Goal: Check status: Check status

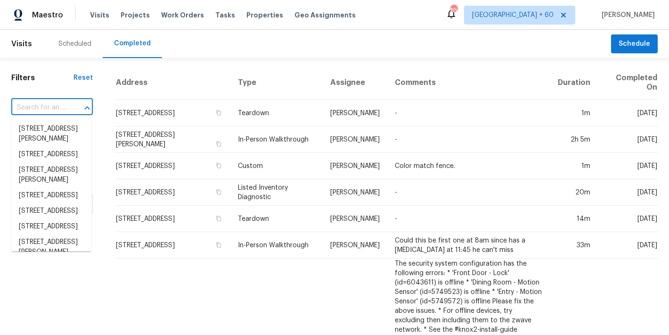
click at [37, 108] on input "text" at bounding box center [38, 107] width 55 height 15
paste input "272 Stonewood Crossing Dr, Boiling Springs, SC 29316"
type input "272 Stonewood Crossing Dr, Boiling Springs, SC 29316"
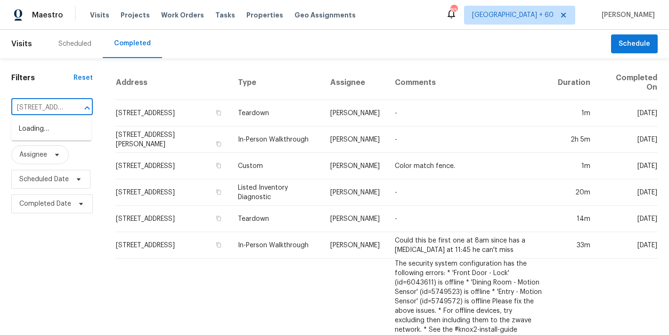
scroll to position [0, 120]
click at [37, 131] on li "272 Stonewood Crossing Dr, Boiling Springs, SC 29316" at bounding box center [51, 129] width 80 height 16
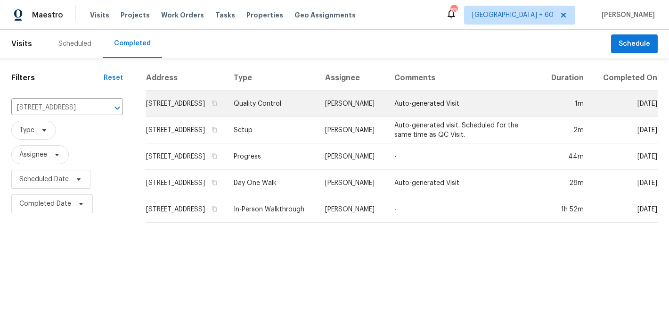
click at [161, 111] on td "272 Stonewood Crossing Dr, Boiling Springs, SC 29316" at bounding box center [186, 103] width 81 height 26
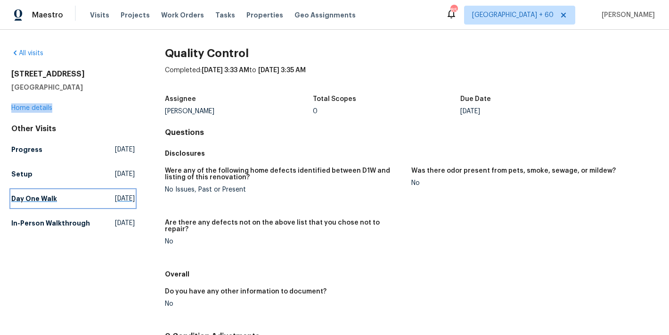
click at [53, 198] on h5 "Day One Walk" at bounding box center [34, 198] width 46 height 9
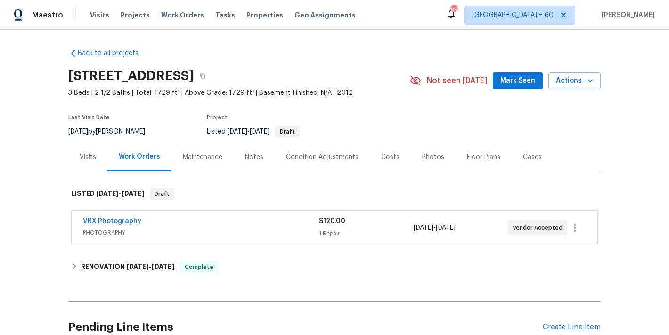
click at [516, 87] on span "Mark Seen" at bounding box center [518, 81] width 35 height 12
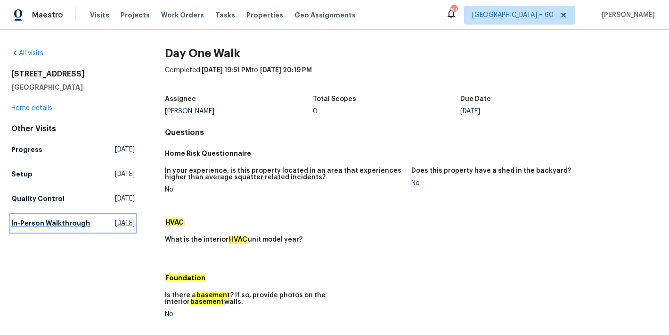
click at [29, 222] on h5 "In-Person Walkthrough" at bounding box center [50, 222] width 79 height 9
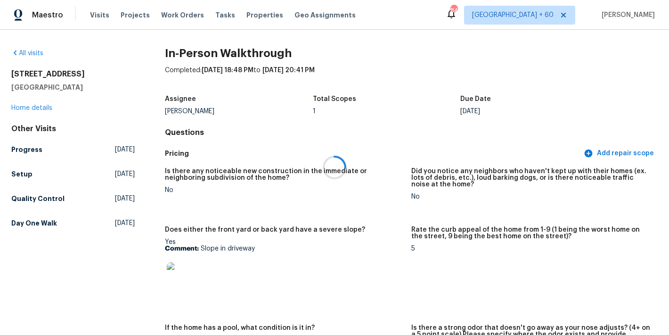
click at [345, 161] on icon at bounding box center [334, 167] width 28 height 28
click at [22, 175] on h5 "Setup" at bounding box center [21, 173] width 21 height 9
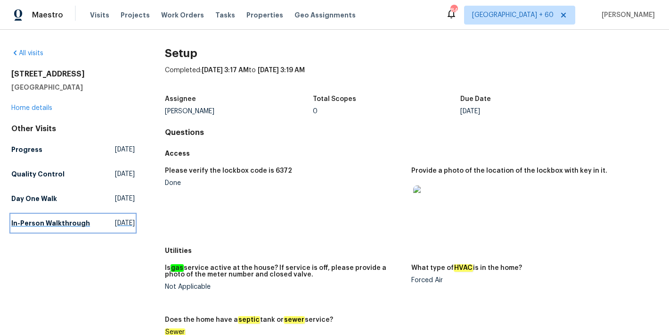
click at [28, 227] on h5 "In-Person Walkthrough" at bounding box center [50, 222] width 79 height 9
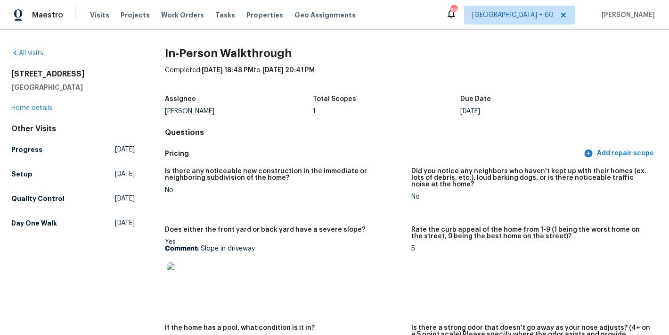
click at [385, 212] on figure "Is there any noticeable new construction in the immediate or neighboring subdiv…" at bounding box center [288, 191] width 246 height 47
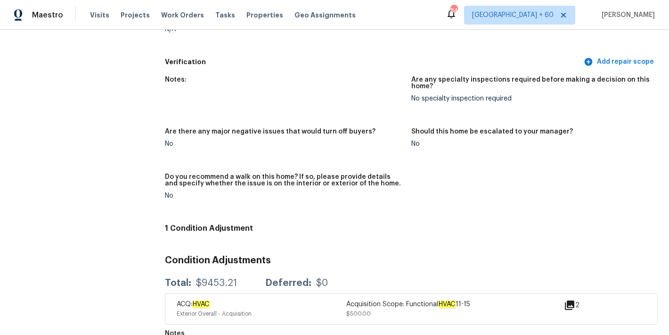
scroll to position [760, 0]
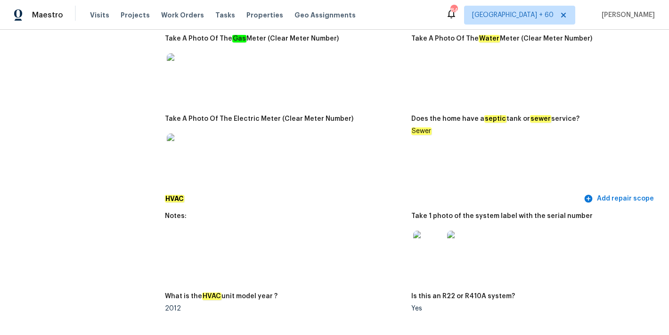
click at [423, 231] on img at bounding box center [428, 245] width 30 height 30
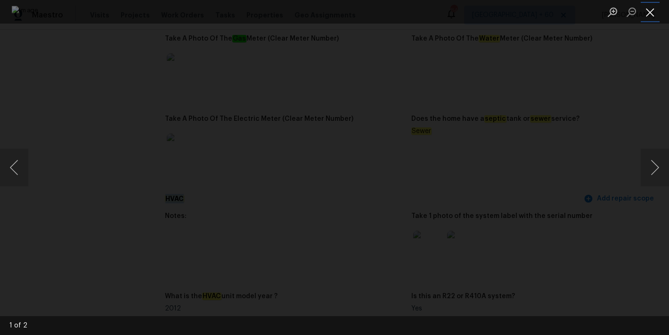
click at [650, 10] on button "Close lightbox" at bounding box center [650, 12] width 19 height 16
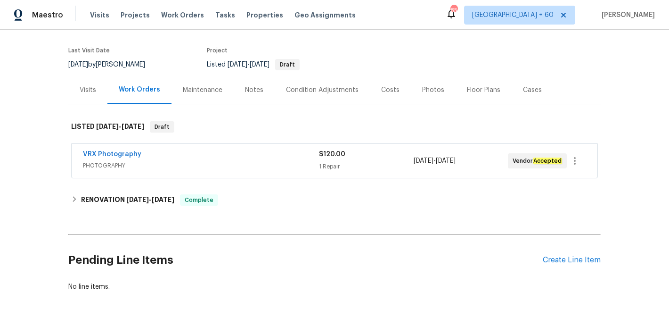
scroll to position [87, 0]
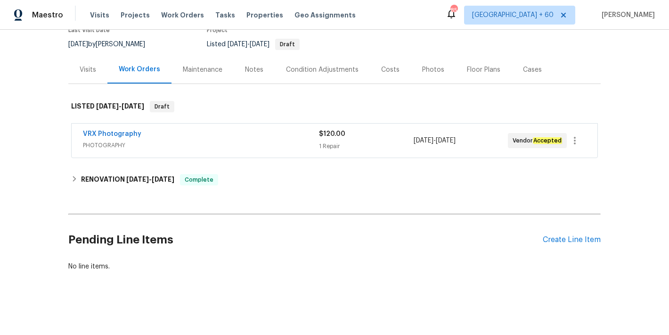
click at [148, 244] on h2 "Pending Line Items" at bounding box center [305, 240] width 475 height 44
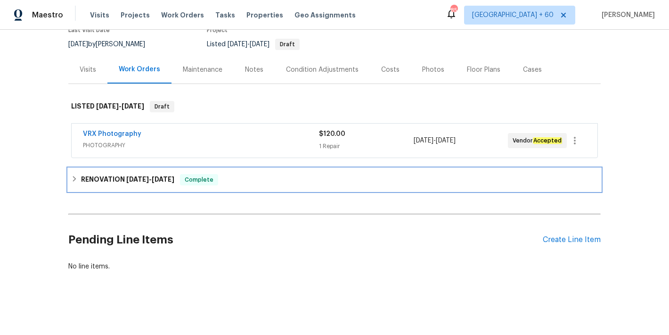
click at [130, 181] on span "8/20/25" at bounding box center [137, 179] width 23 height 7
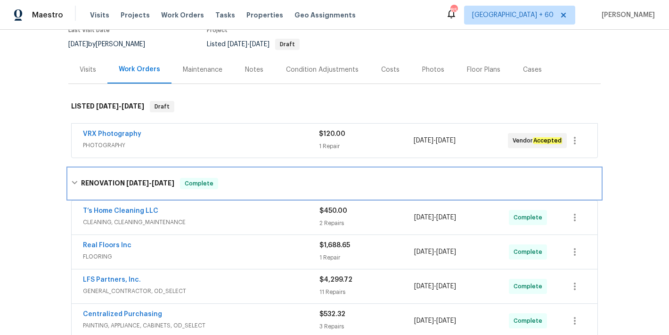
scroll to position [279, 0]
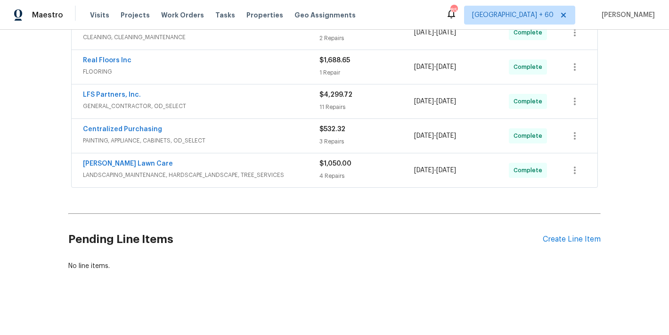
click at [304, 161] on div "Lemmon Lawn Care" at bounding box center [201, 164] width 237 height 11
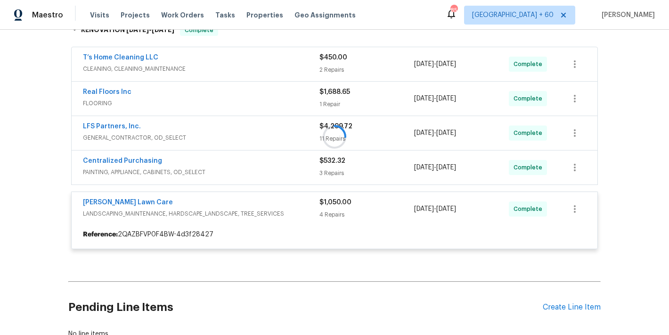
scroll to position [233, 0]
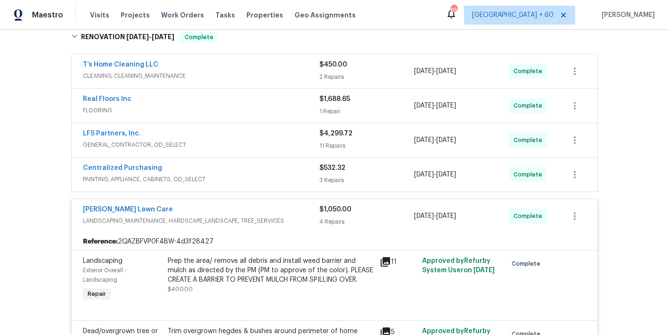
click at [296, 174] on span "PAINTING, APPLIANCE, CABINETS, OD_SELECT" at bounding box center [201, 178] width 237 height 9
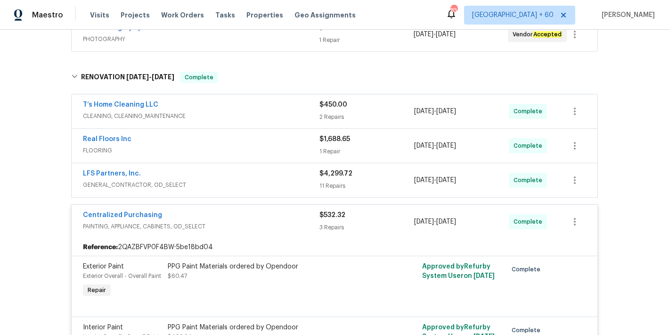
scroll to position [191, 0]
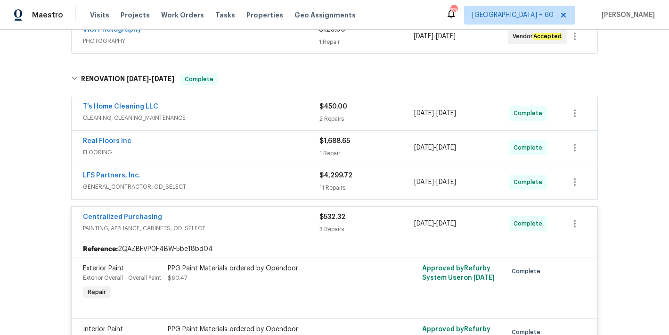
click at [300, 179] on div "LFS Partners, Inc." at bounding box center [201, 176] width 237 height 11
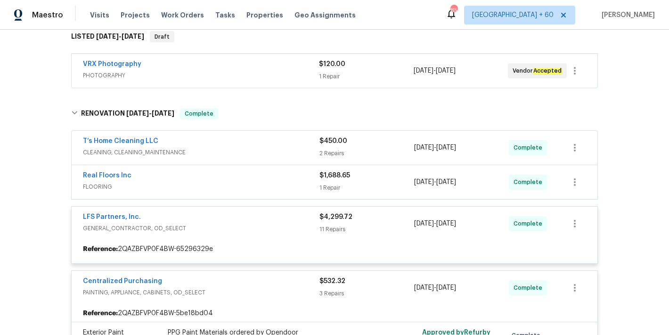
scroll to position [149, 0]
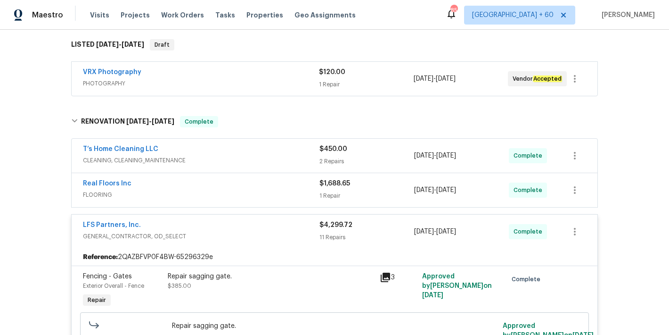
click at [308, 190] on span "FLOORING" at bounding box center [201, 194] width 237 height 9
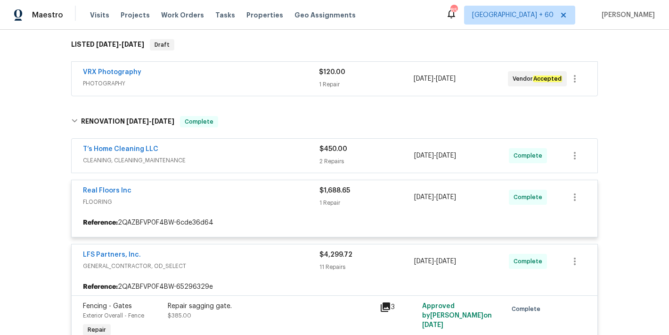
scroll to position [99, 0]
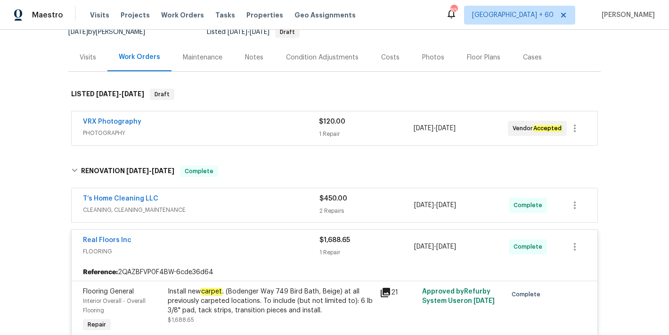
click at [299, 201] on div "T’s Home Cleaning LLC" at bounding box center [201, 199] width 237 height 11
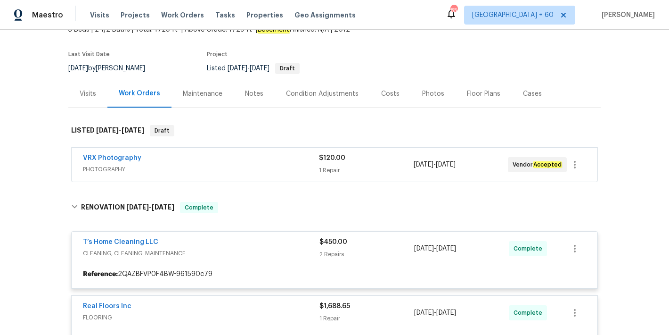
scroll to position [57, 0]
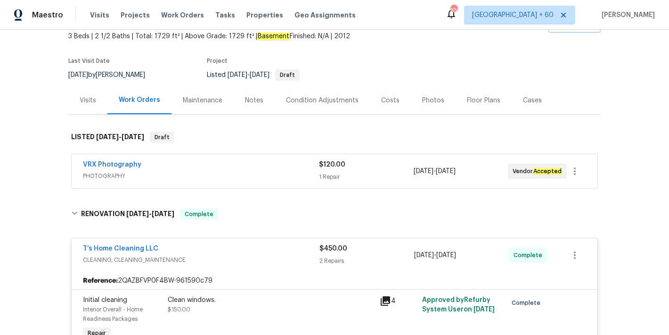
click at [302, 162] on div "VRX Photography" at bounding box center [201, 165] width 236 height 11
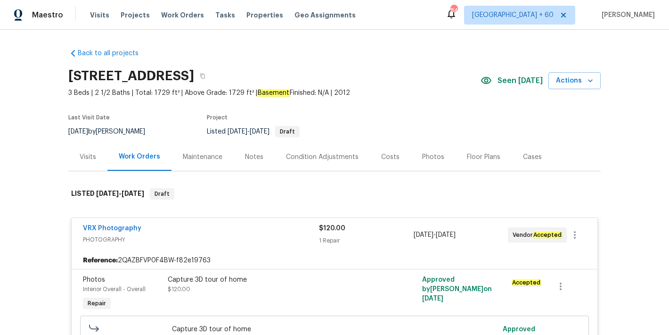
scroll to position [469, 0]
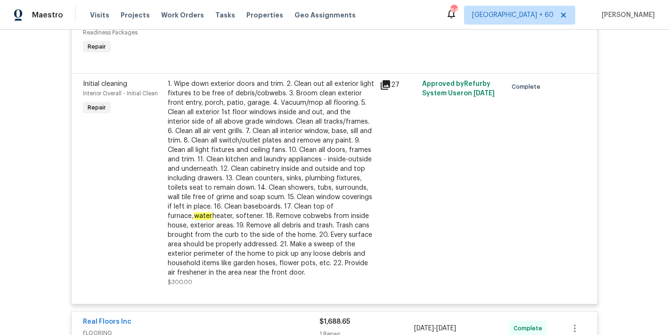
click at [621, 126] on div "Back to all projects 272 Stonewood Crossing Dr, Boiling Springs, SC 29316 3 Bed…" at bounding box center [334, 182] width 669 height 305
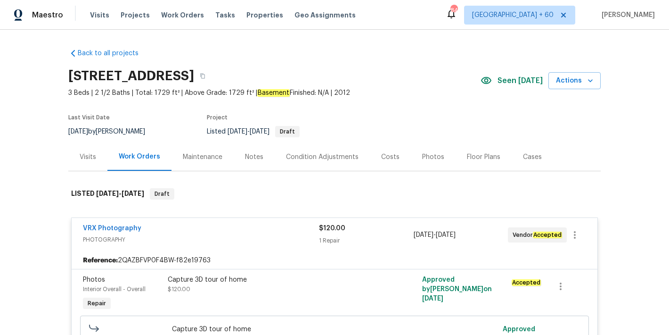
scroll to position [1153, 0]
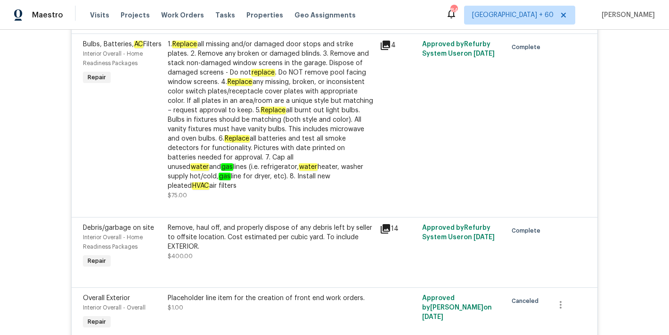
click at [625, 127] on div "Back to all projects 272 Stonewood Crossing Dr, Boiling Springs, SC 29316 3 Bed…" at bounding box center [334, 182] width 669 height 305
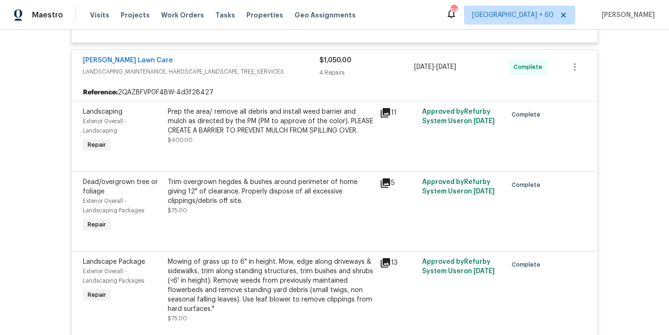
scroll to position [253, 0]
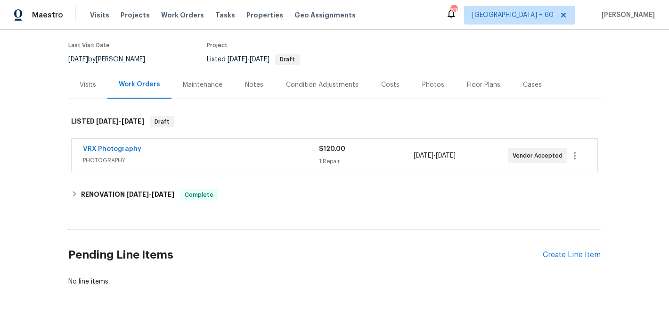
scroll to position [95, 0]
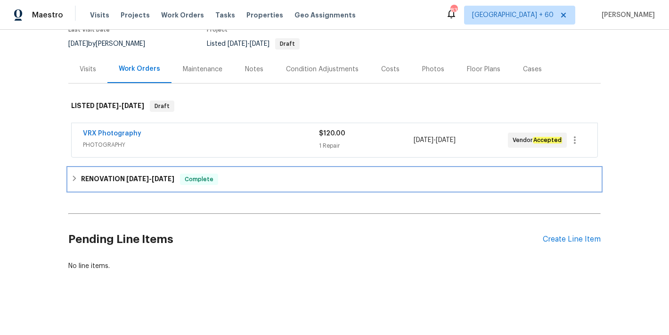
click at [171, 175] on span "8/25/25" at bounding box center [163, 178] width 23 height 7
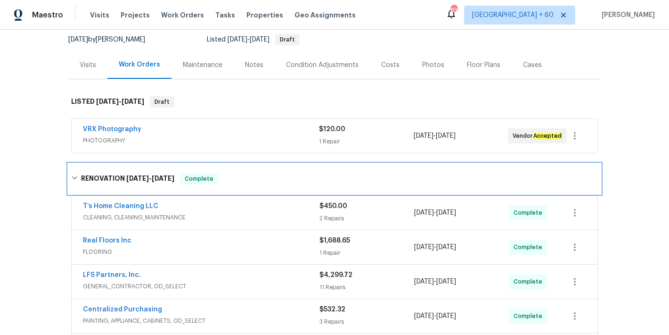
scroll to position [279, 0]
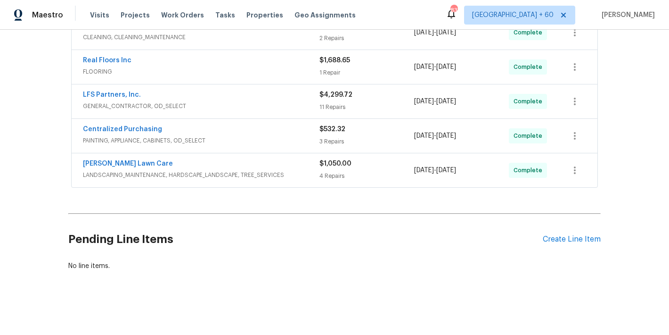
click at [302, 171] on span "LANDSCAPING_MAINTENANCE, HARDSCAPE_LANDSCAPE, TREE_SERVICES" at bounding box center [201, 174] width 237 height 9
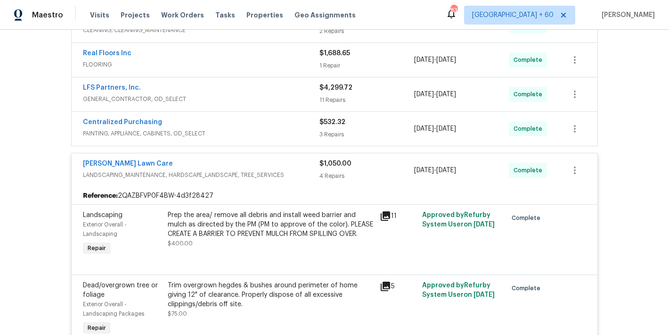
click at [288, 128] on div "Centralized Purchasing" at bounding box center [201, 122] width 237 height 11
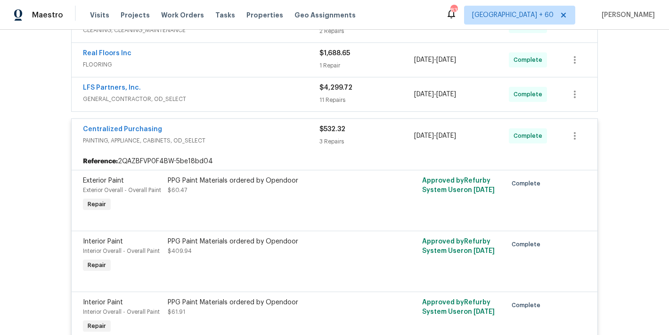
click at [293, 97] on span "GENERAL_CONTRACTOR, OD_SELECT" at bounding box center [201, 98] width 237 height 9
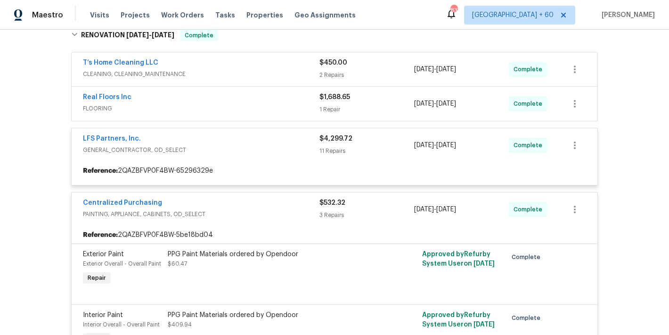
scroll to position [218, 0]
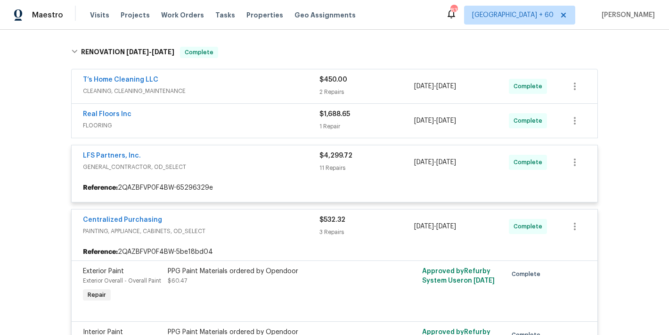
click at [624, 129] on div "Back to all projects 272 Stonewood Crossing Dr, Boiling Springs, SC 29316 3 Bed…" at bounding box center [334, 182] width 669 height 305
click at [616, 161] on div "Back to all projects 272 Stonewood Crossing Dr, Boiling Springs, SC 29316 3 Bed…" at bounding box center [334, 182] width 669 height 305
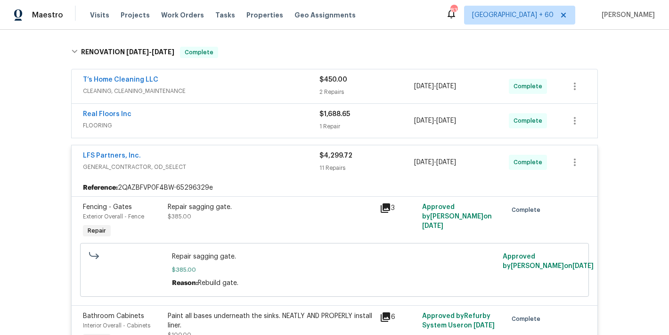
click at [307, 168] on span "GENERAL_CONTRACTOR, OD_SELECT" at bounding box center [201, 166] width 237 height 9
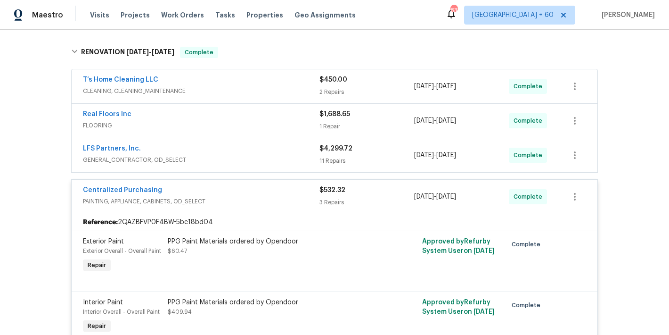
click at [295, 158] on span "GENERAL_CONTRACTOR, OD_SELECT" at bounding box center [201, 159] width 237 height 9
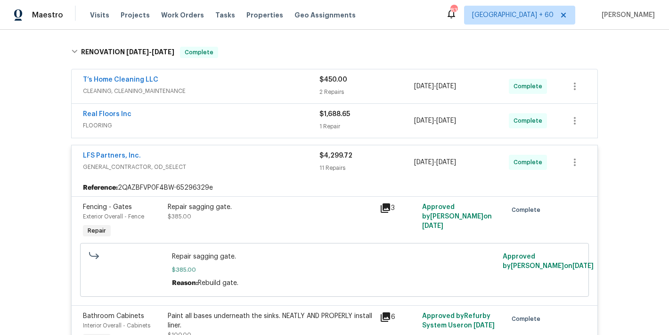
click at [295, 122] on span "FLOORING" at bounding box center [201, 125] width 237 height 9
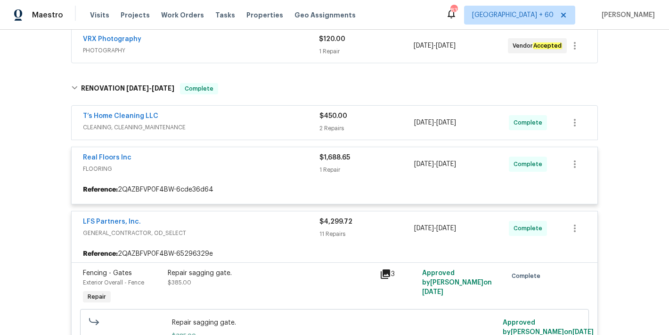
scroll to position [176, 0]
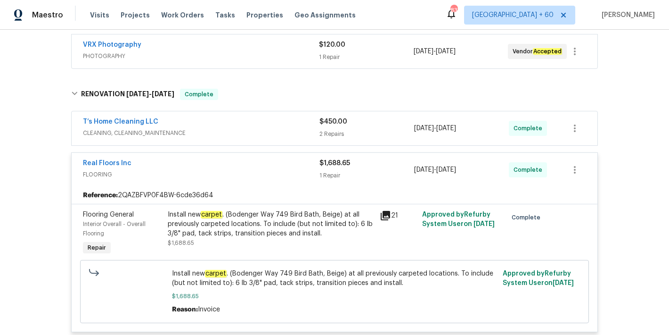
click at [292, 128] on span "CLEANING, CLEANING_MAINTENANCE" at bounding box center [201, 132] width 237 height 9
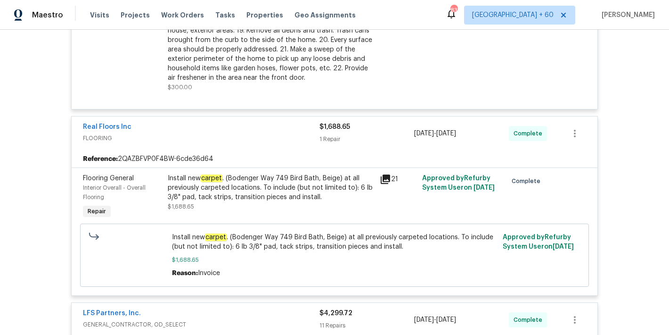
scroll to position [92, 0]
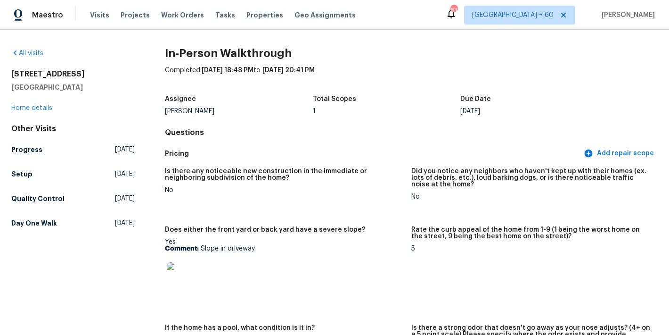
click at [49, 222] on h5 "Day One Walk" at bounding box center [34, 222] width 46 height 9
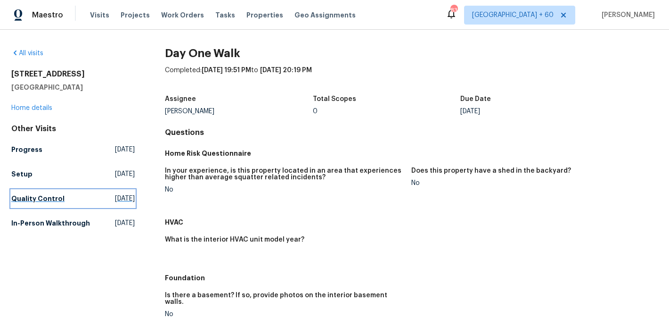
click at [53, 196] on h5 "Quality Control" at bounding box center [37, 198] width 53 height 9
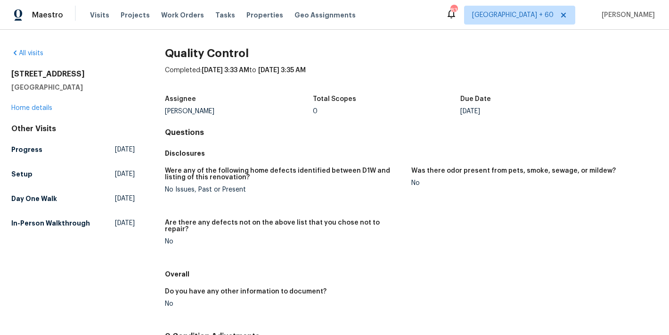
scroll to position [97, 0]
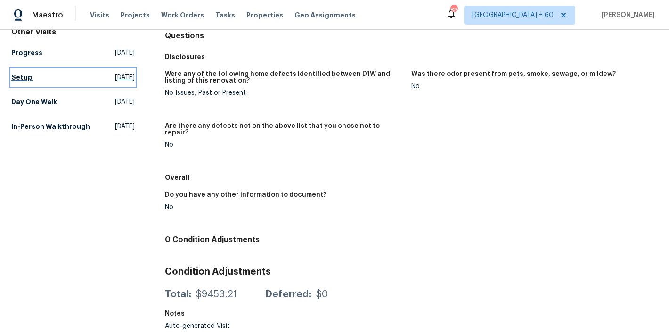
click at [26, 74] on h5 "Setup" at bounding box center [21, 77] width 21 height 9
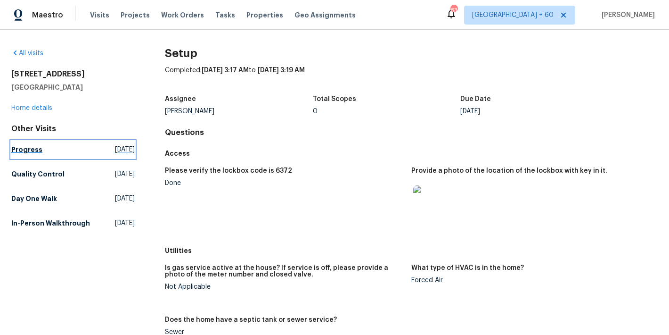
click at [33, 148] on h5 "Progress" at bounding box center [26, 149] width 31 height 9
